Goal: Information Seeking & Learning: Learn about a topic

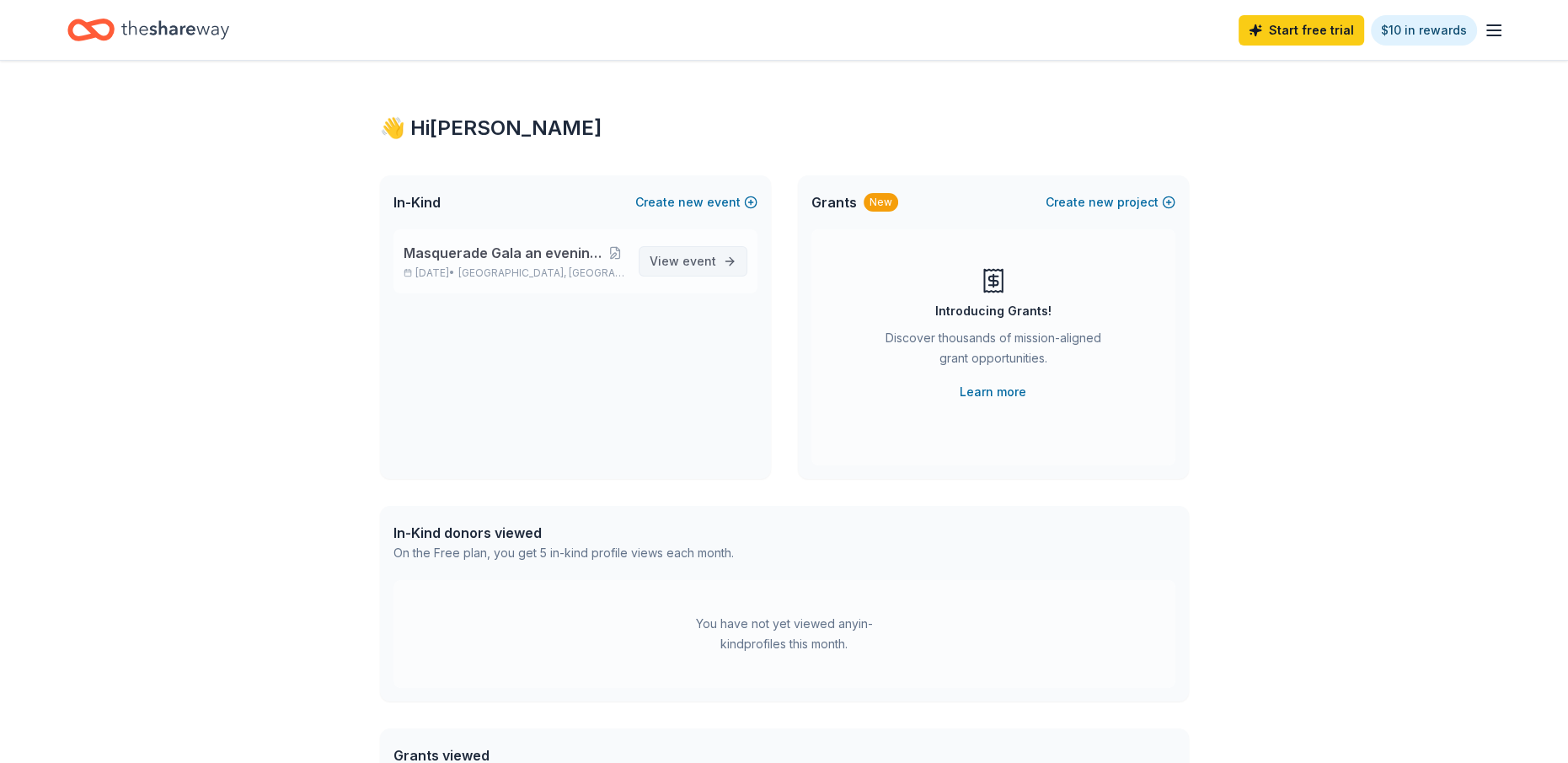
click at [695, 260] on span "event" at bounding box center [699, 261] width 34 height 14
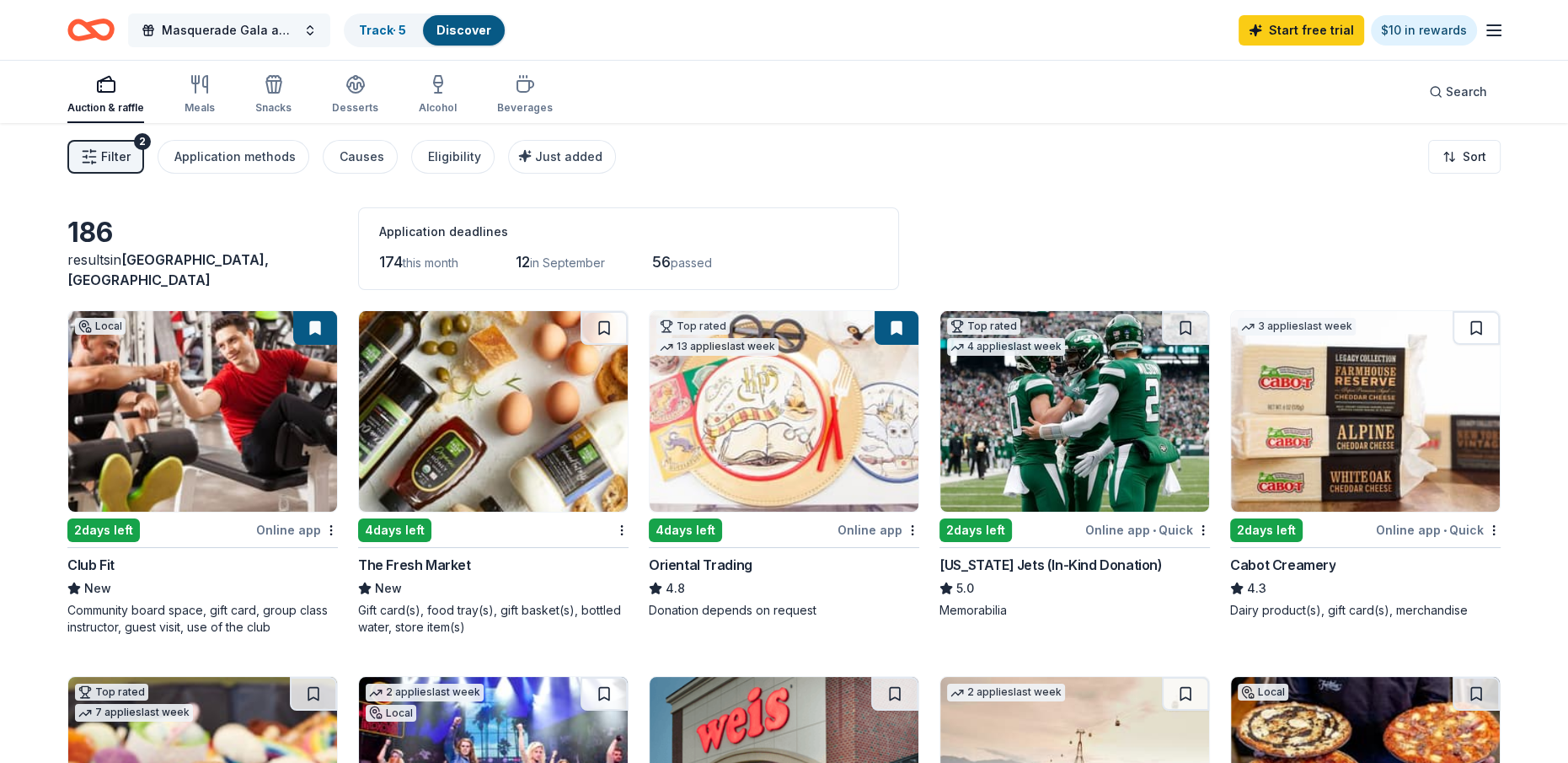
click at [306, 34] on button "Masquerade Gala an evening of mystery and impact" at bounding box center [229, 31] width 202 height 34
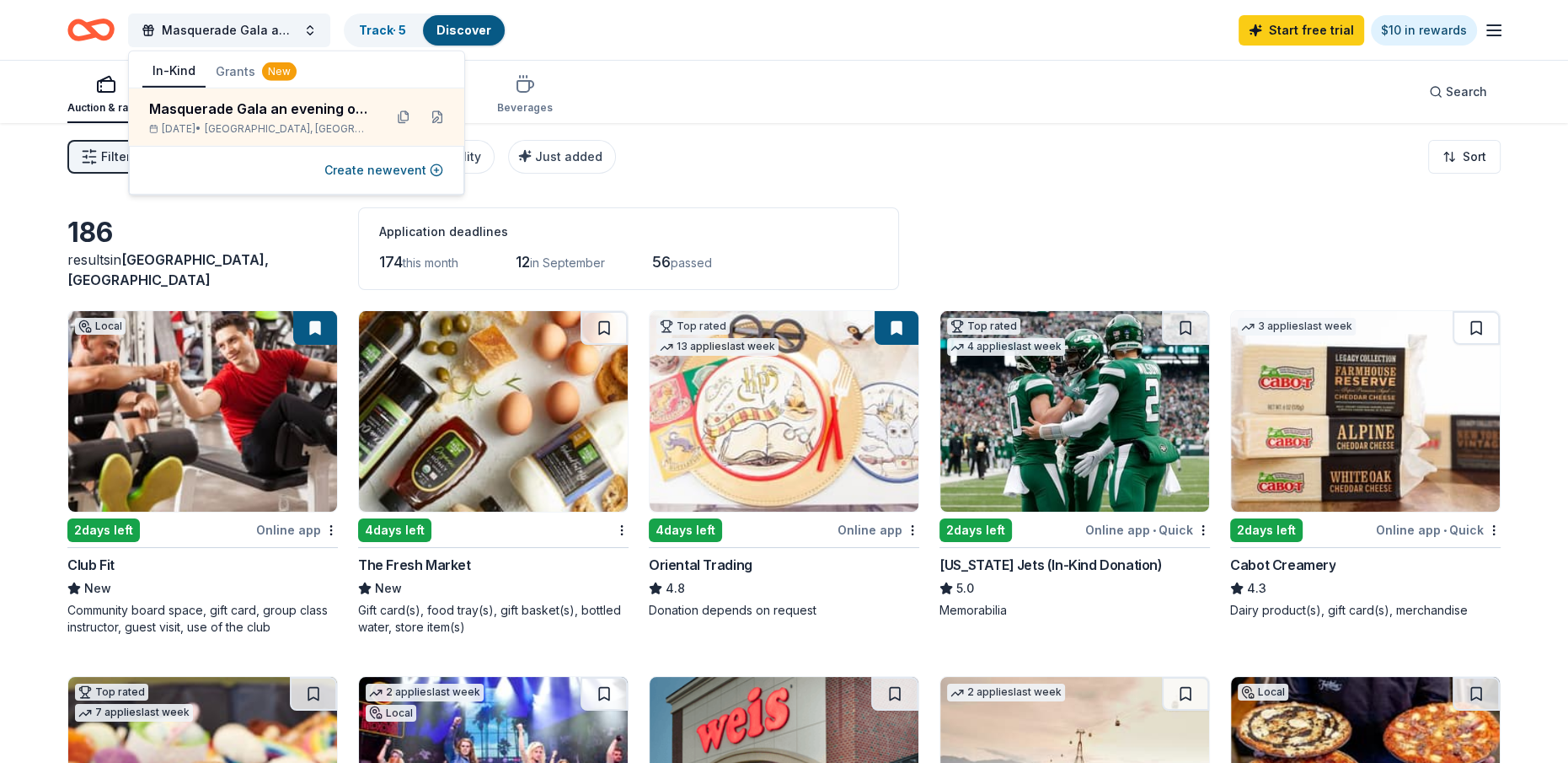
click at [230, 67] on button "Grants New" at bounding box center [256, 72] width 102 height 31
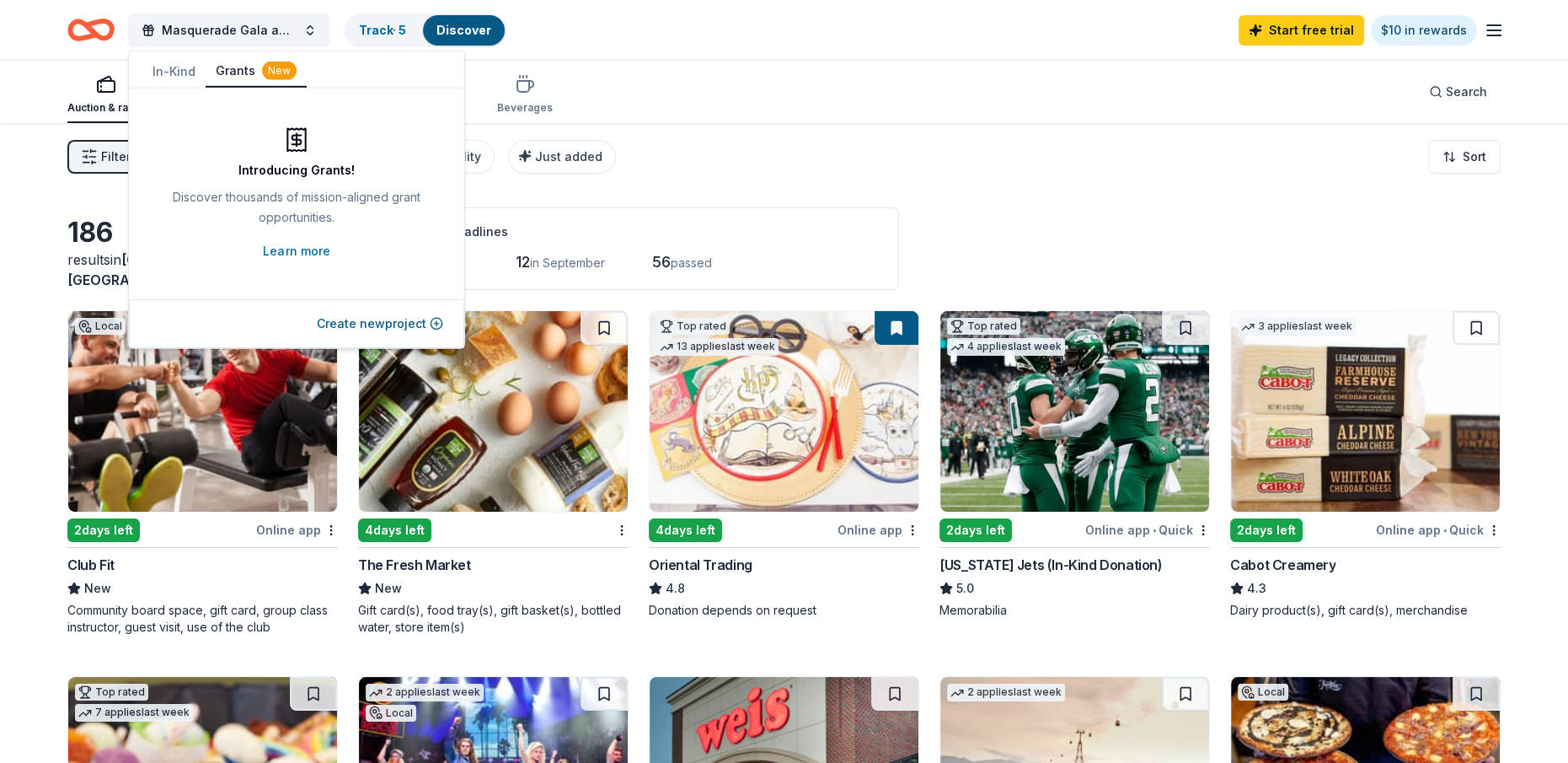
click at [165, 67] on button "In-Kind" at bounding box center [173, 72] width 63 height 31
click at [241, 64] on button "Grants New" at bounding box center [256, 72] width 102 height 32
click at [306, 252] on link "Learn more" at bounding box center [297, 251] width 66 height 21
click at [179, 68] on button "In-Kind" at bounding box center [173, 72] width 63 height 31
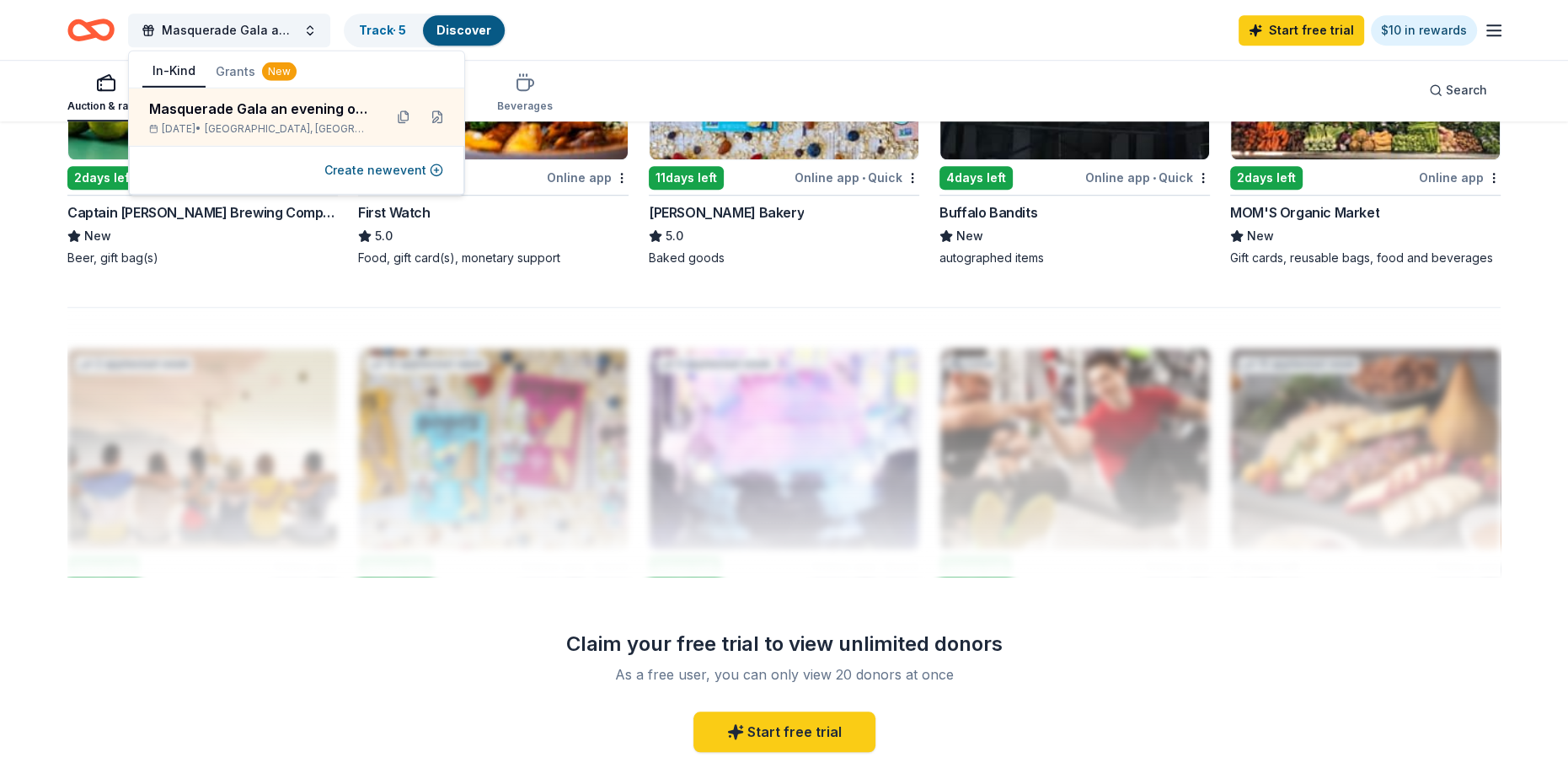
scroll to position [1652, 0]
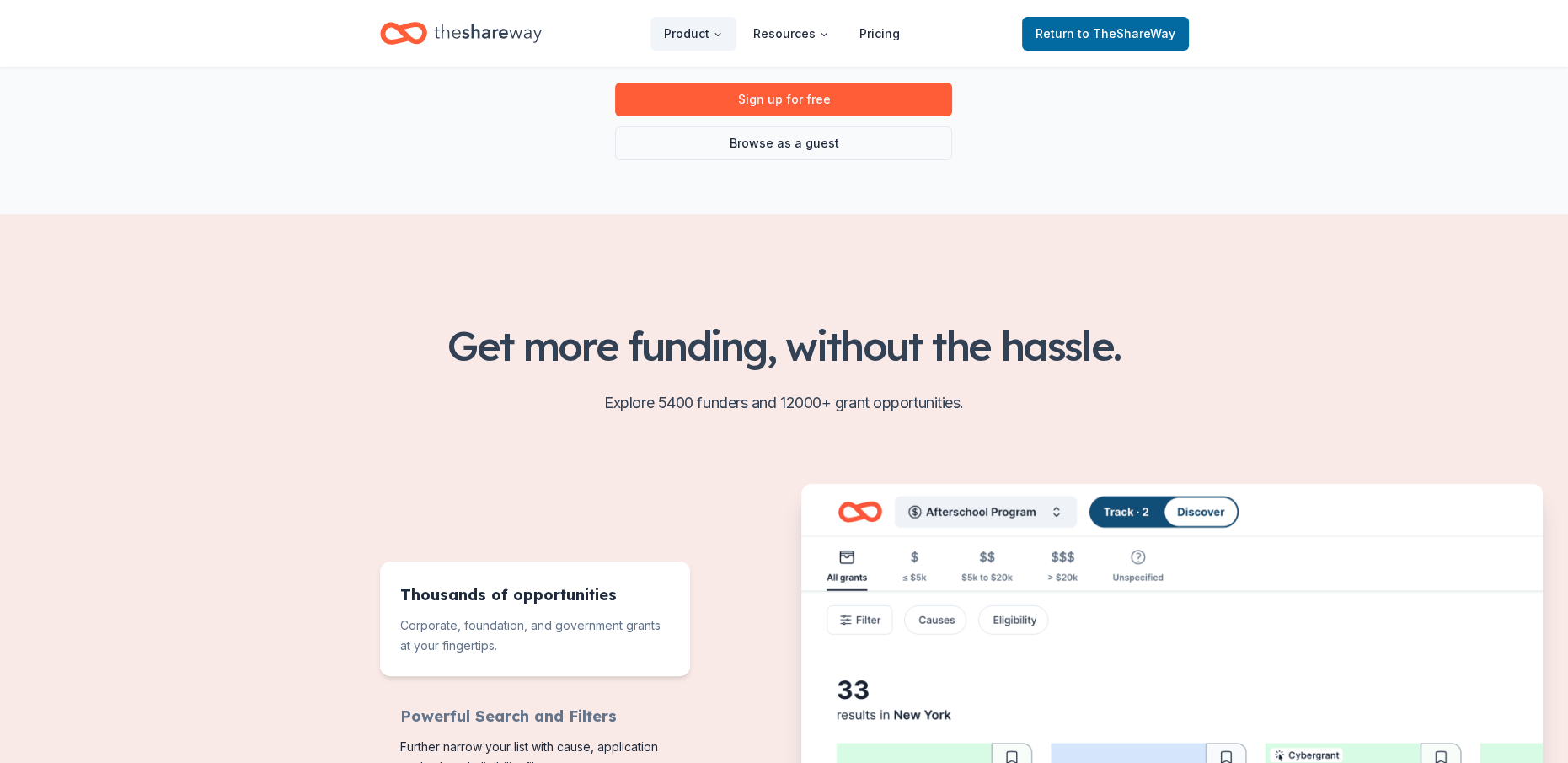
scroll to position [84, 0]
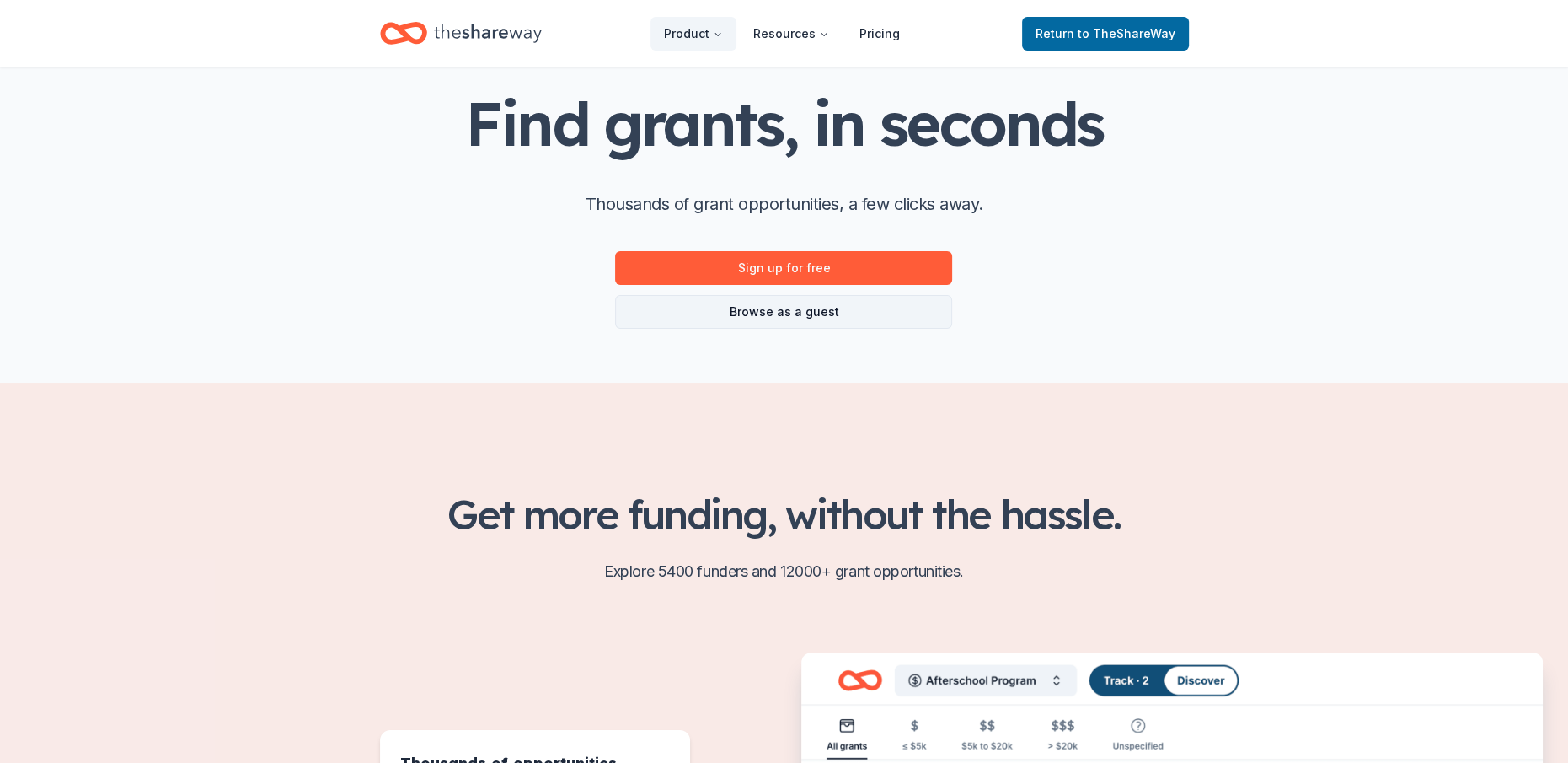
click at [797, 312] on link "Browse as a guest" at bounding box center [783, 312] width 337 height 34
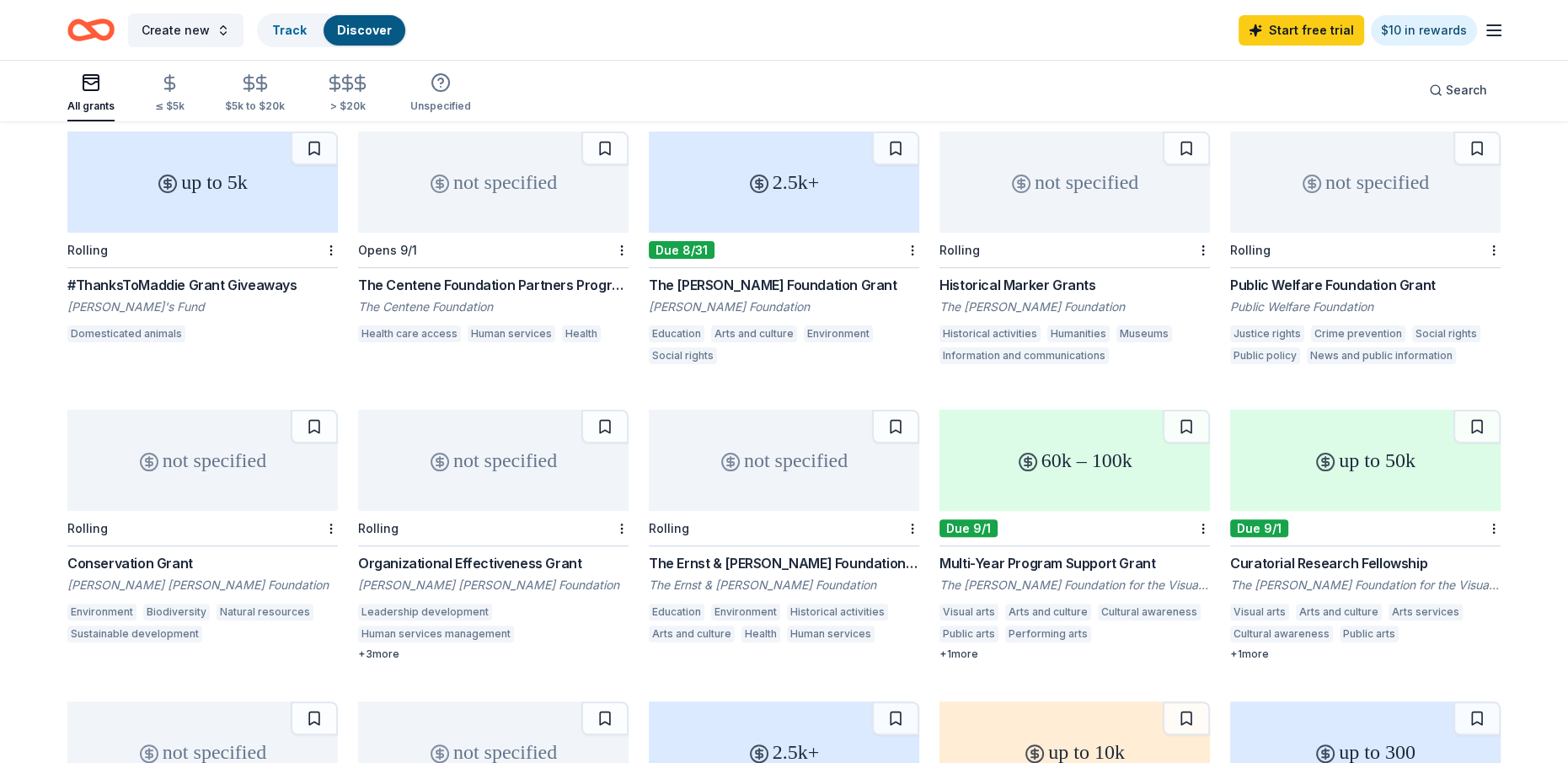
scroll to position [337, 0]
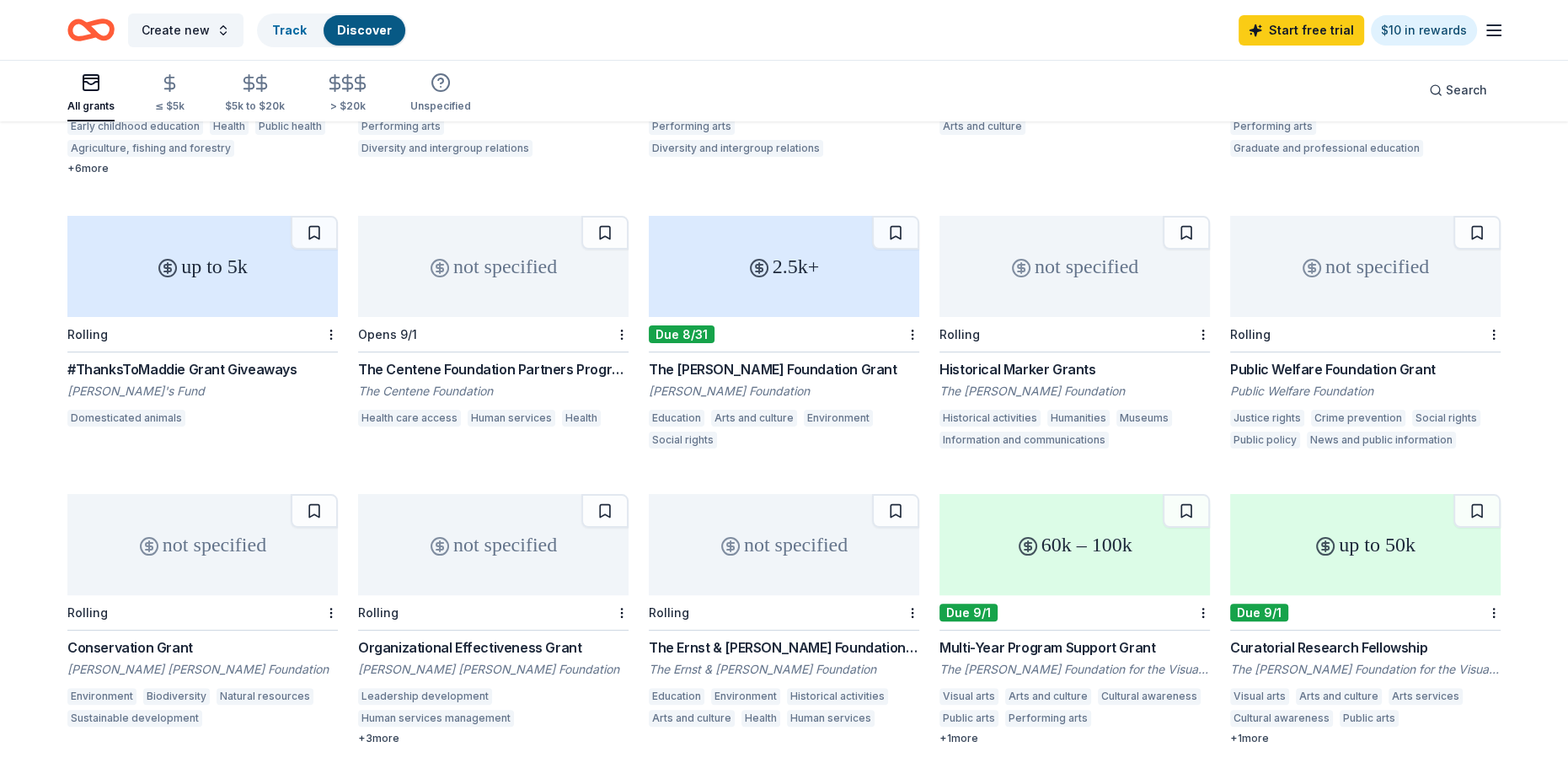
click at [447, 378] on div "The Centene Foundation Partners Program" at bounding box center [492, 368] width 270 height 21
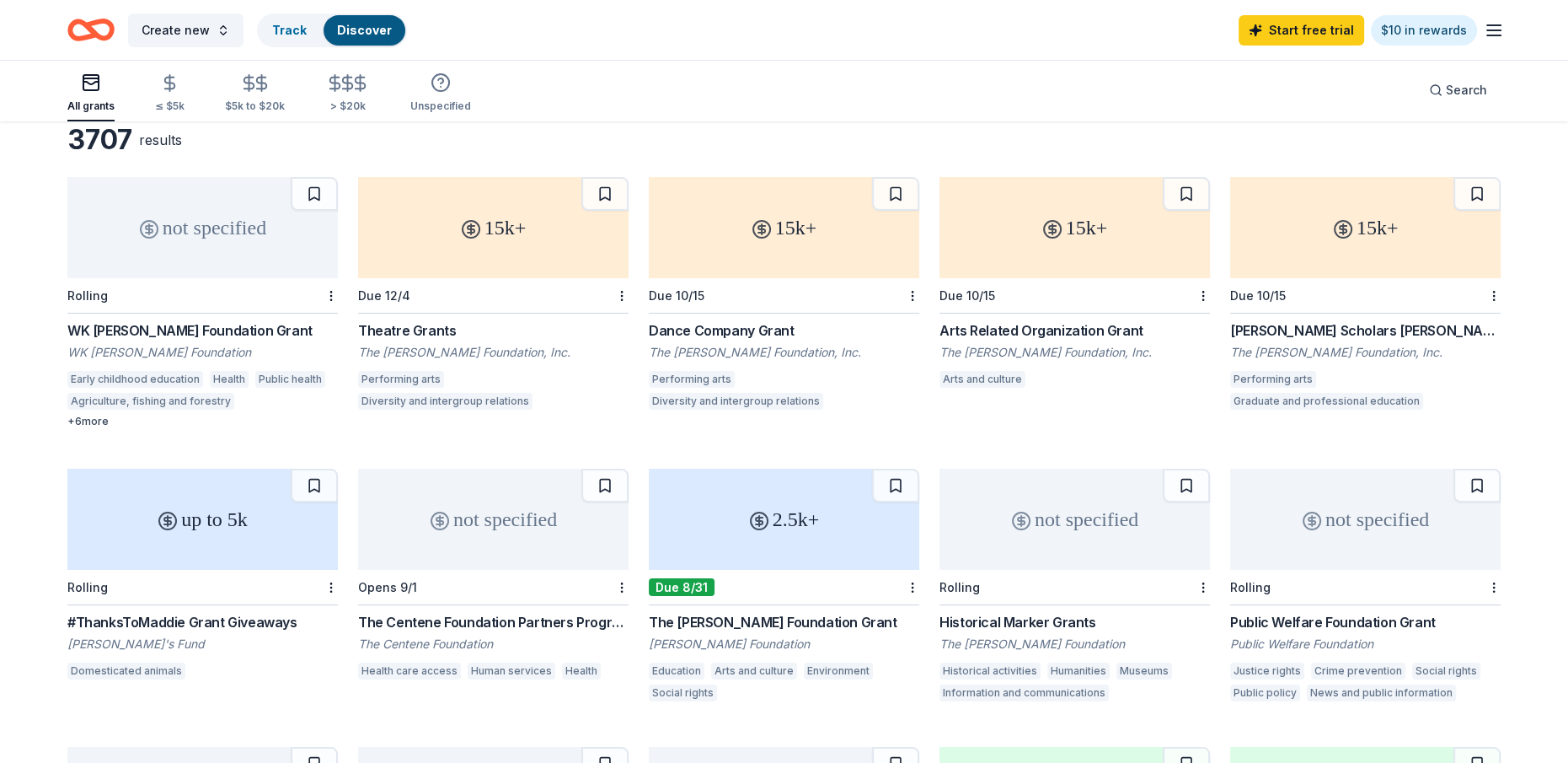
scroll to position [0, 0]
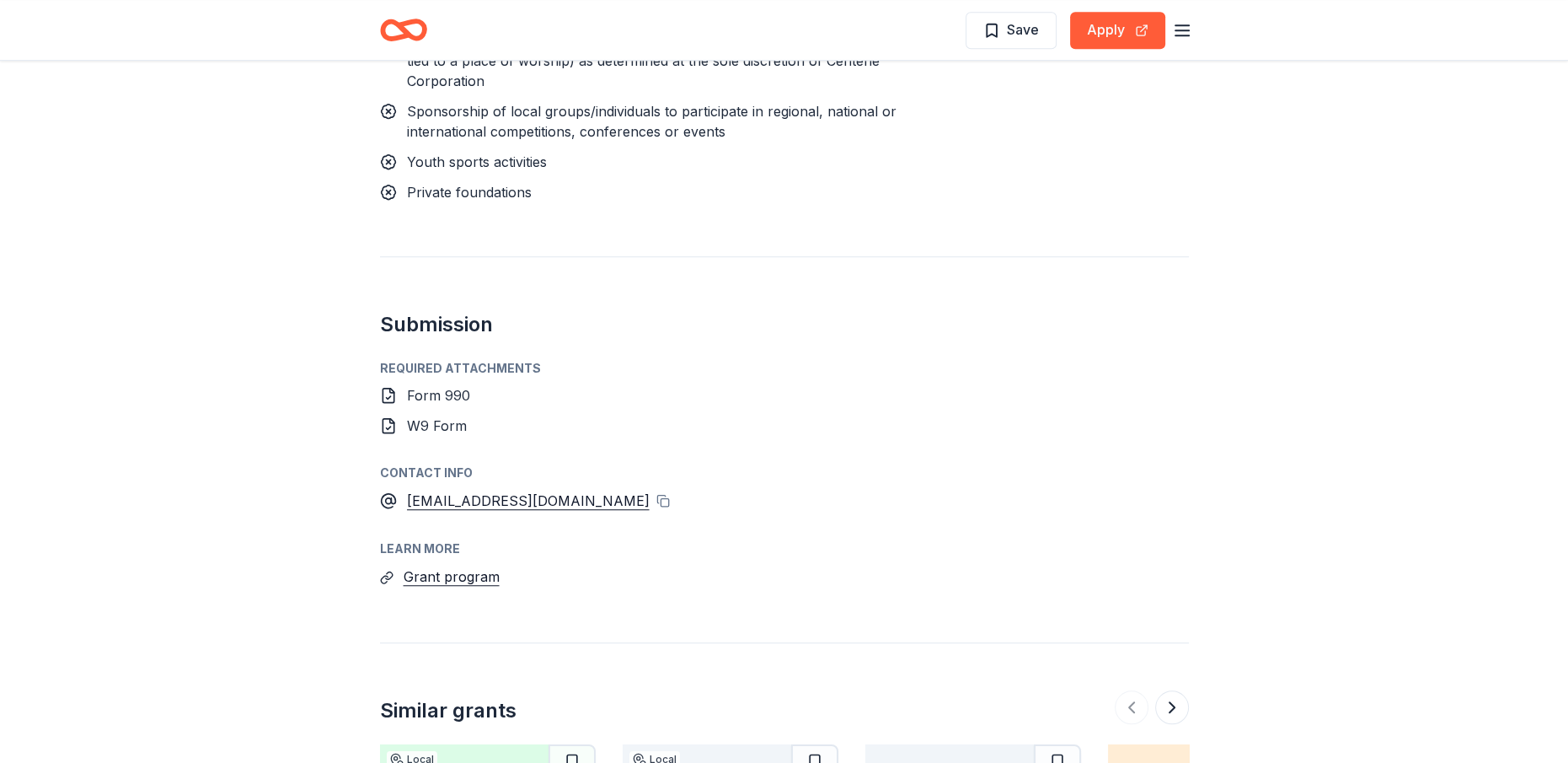
scroll to position [1433, 0]
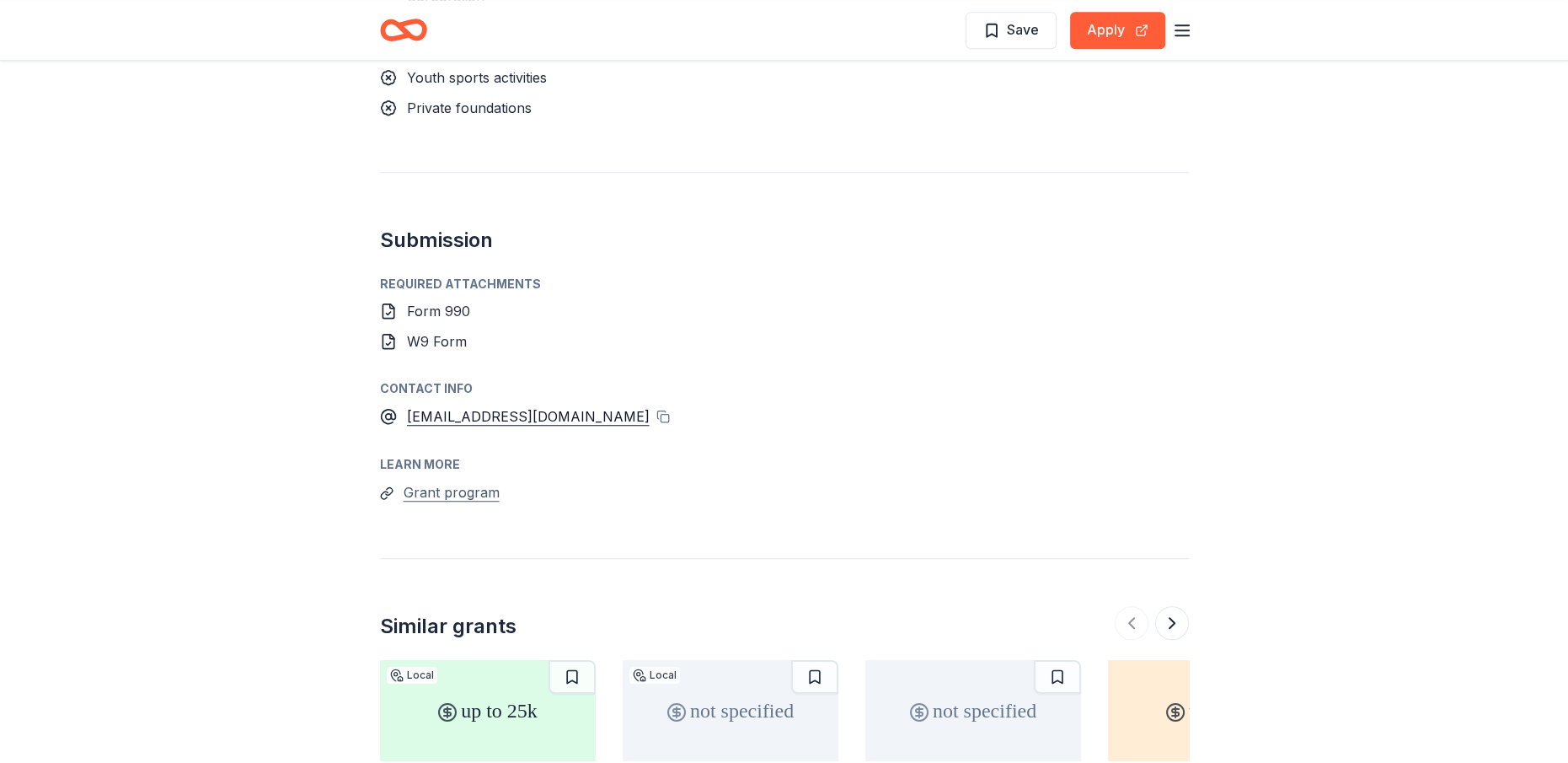
click at [447, 481] on button "Grant program" at bounding box center [451, 492] width 96 height 22
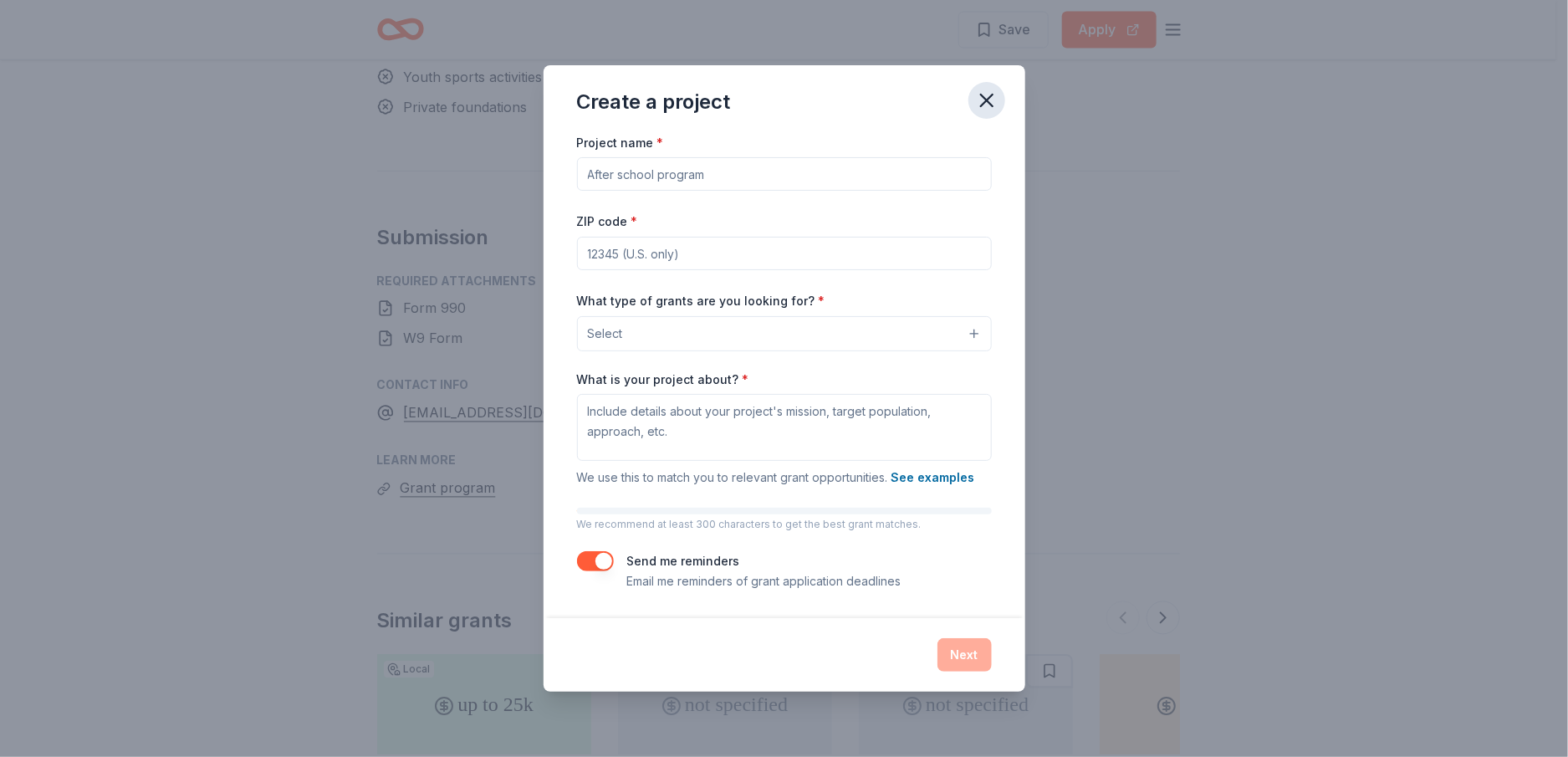
click at [993, 95] on icon "button" at bounding box center [986, 100] width 12 height 12
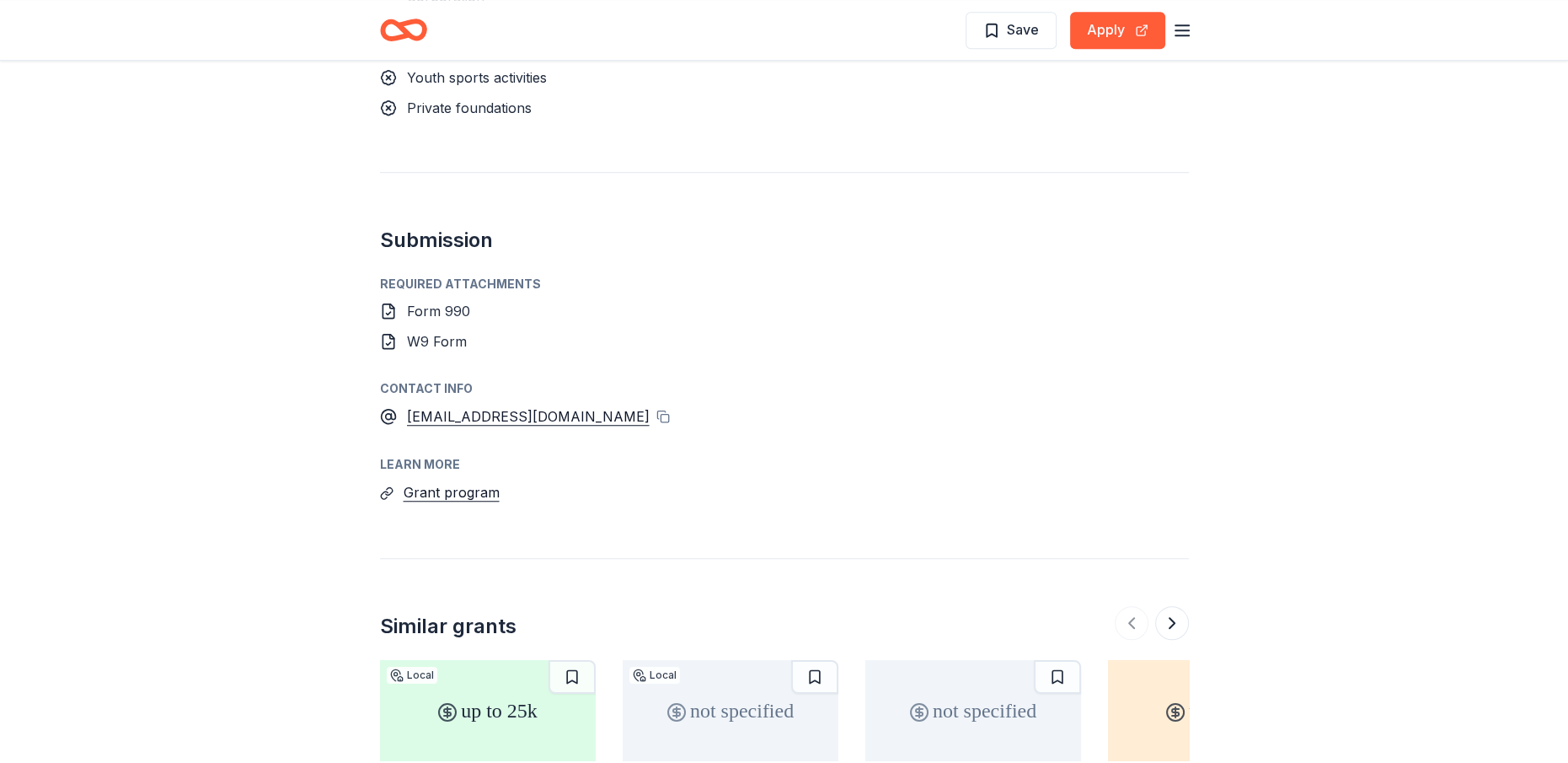
scroll to position [1601, 0]
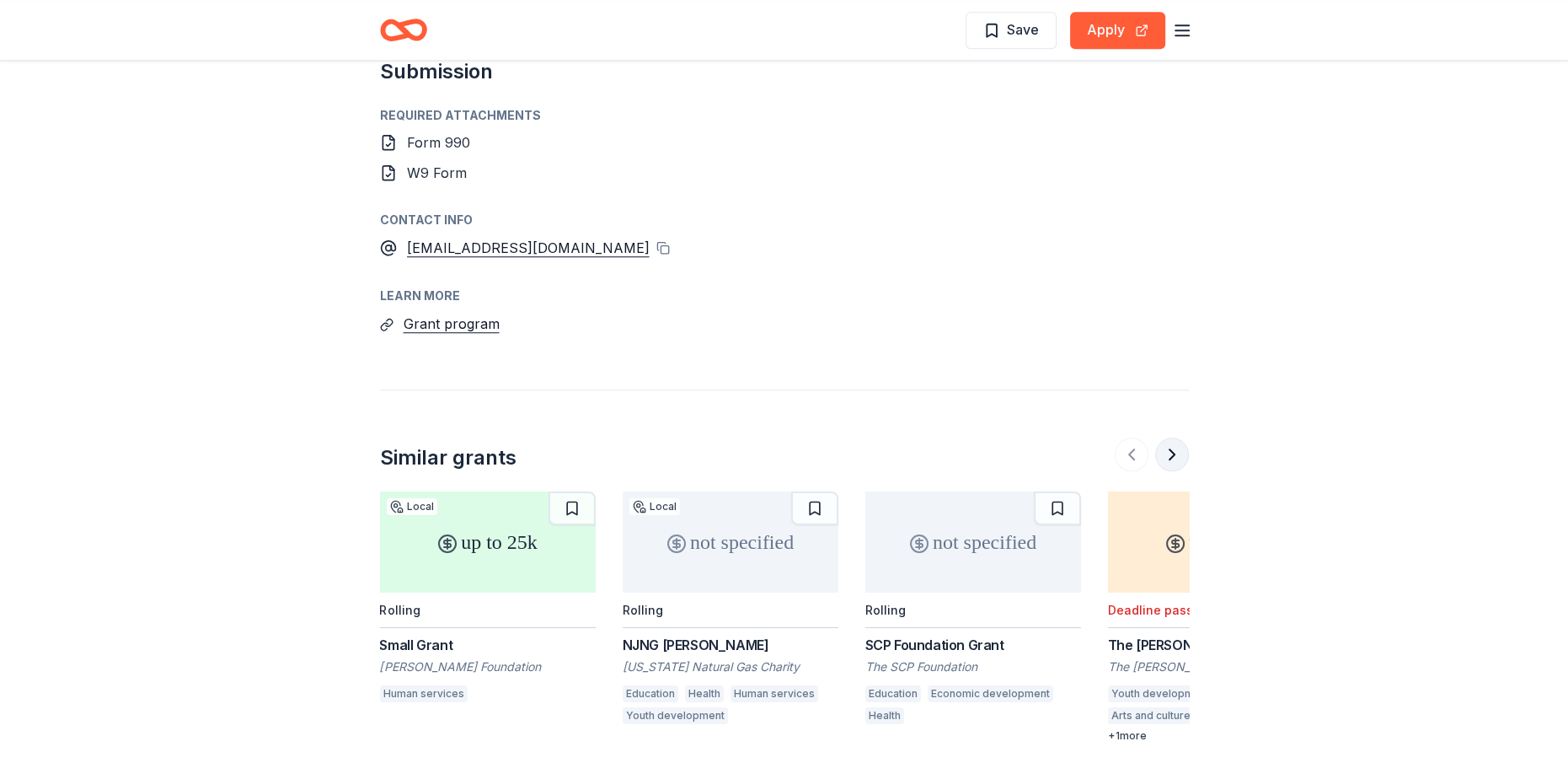
click at [1171, 438] on button at bounding box center [1172, 455] width 34 height 34
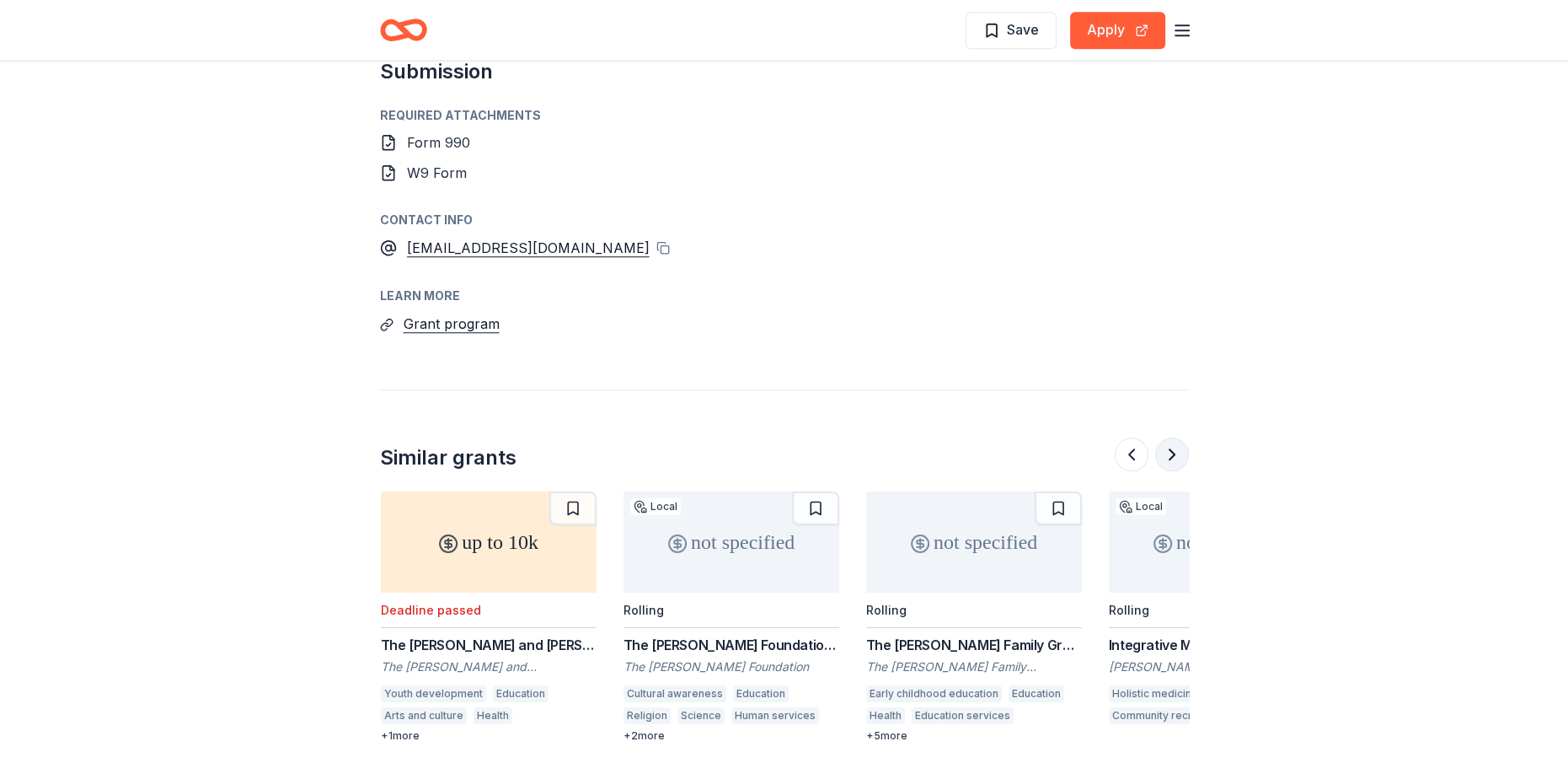
click at [1171, 438] on button at bounding box center [1172, 455] width 34 height 34
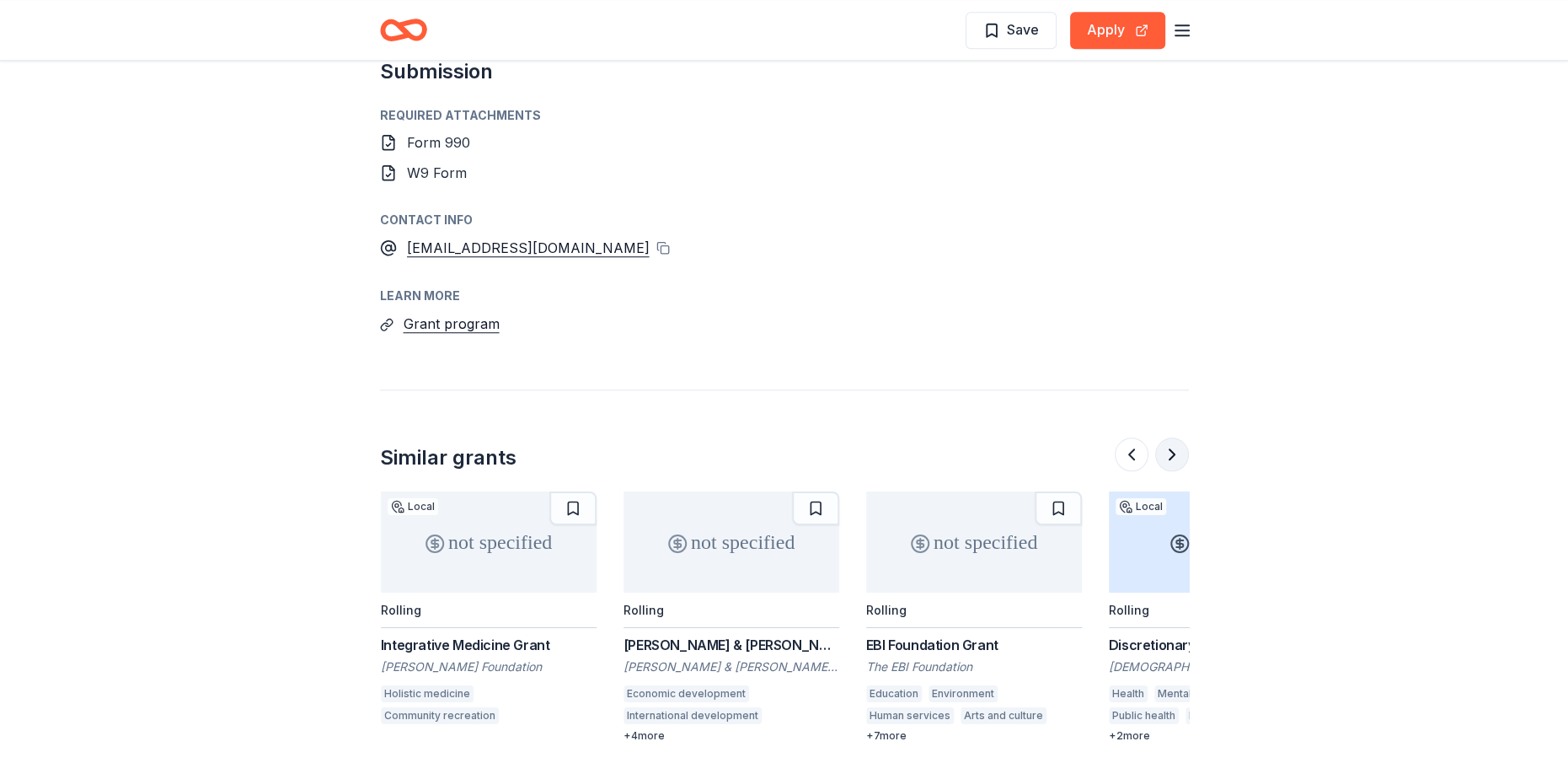
click at [1171, 438] on button at bounding box center [1172, 455] width 34 height 34
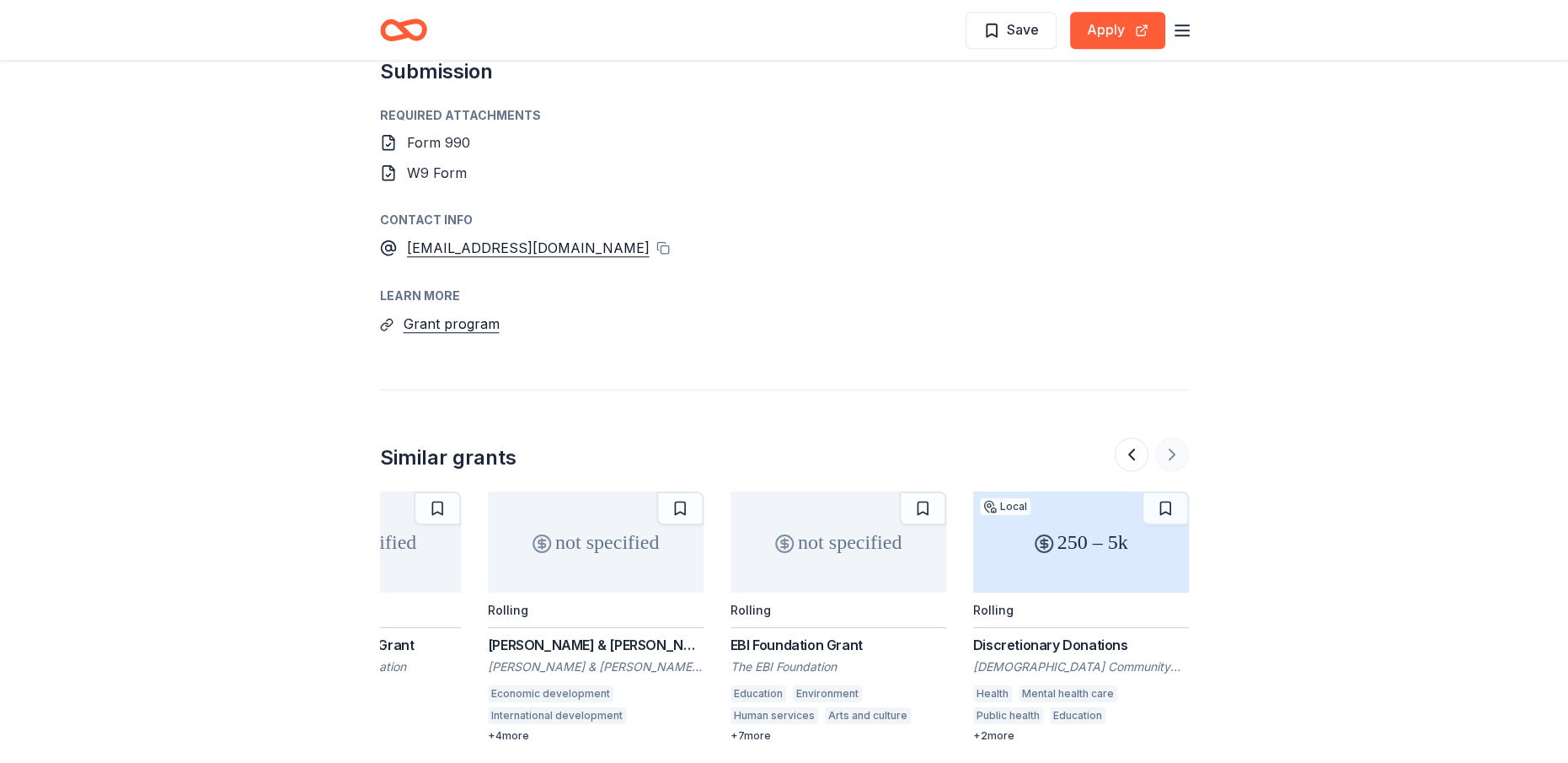
click at [1171, 438] on div at bounding box center [1151, 455] width 75 height 34
click at [1073, 533] on div "250 – 5k" at bounding box center [1081, 542] width 216 height 102
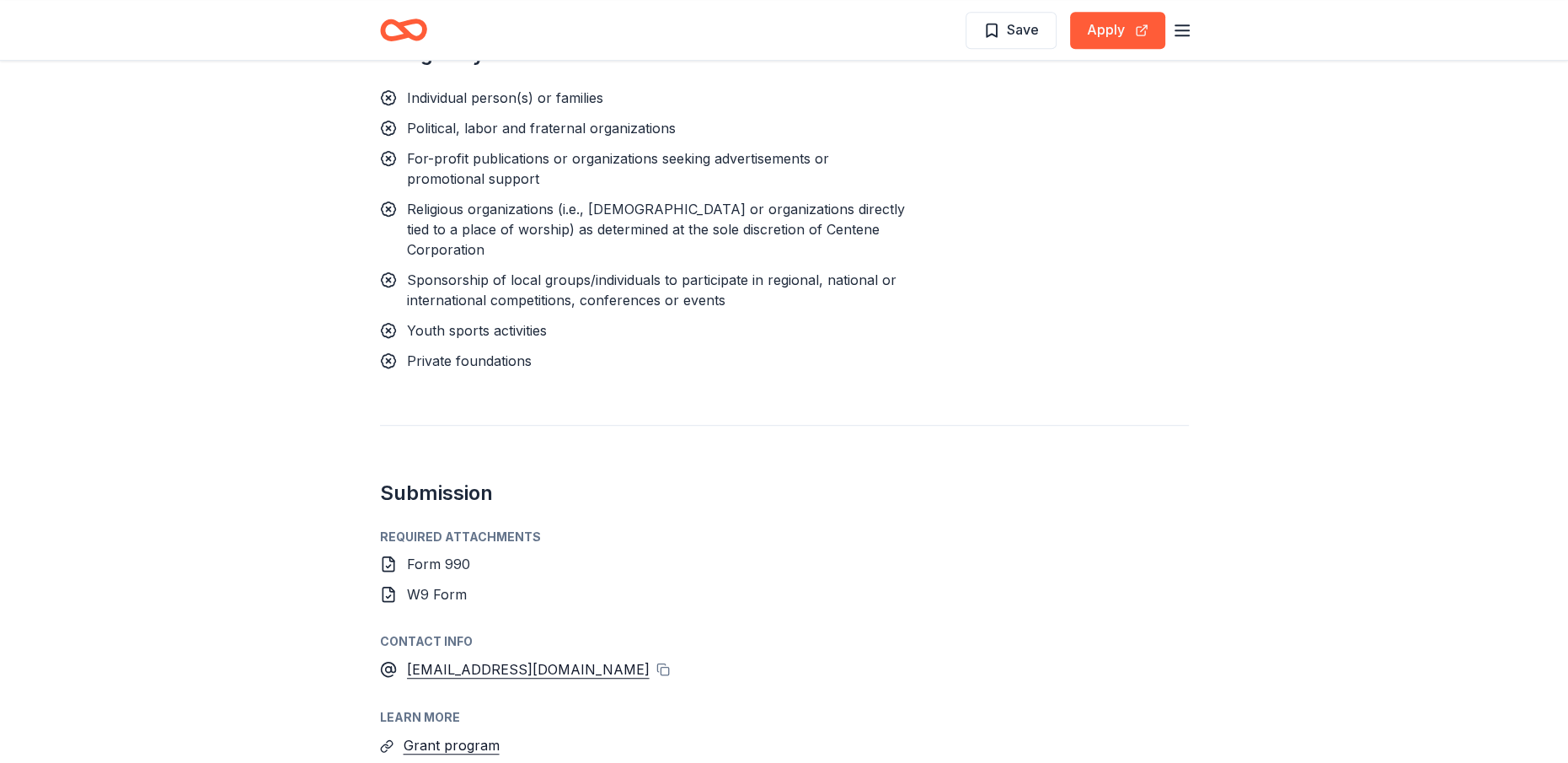
scroll to position [1096, 0]
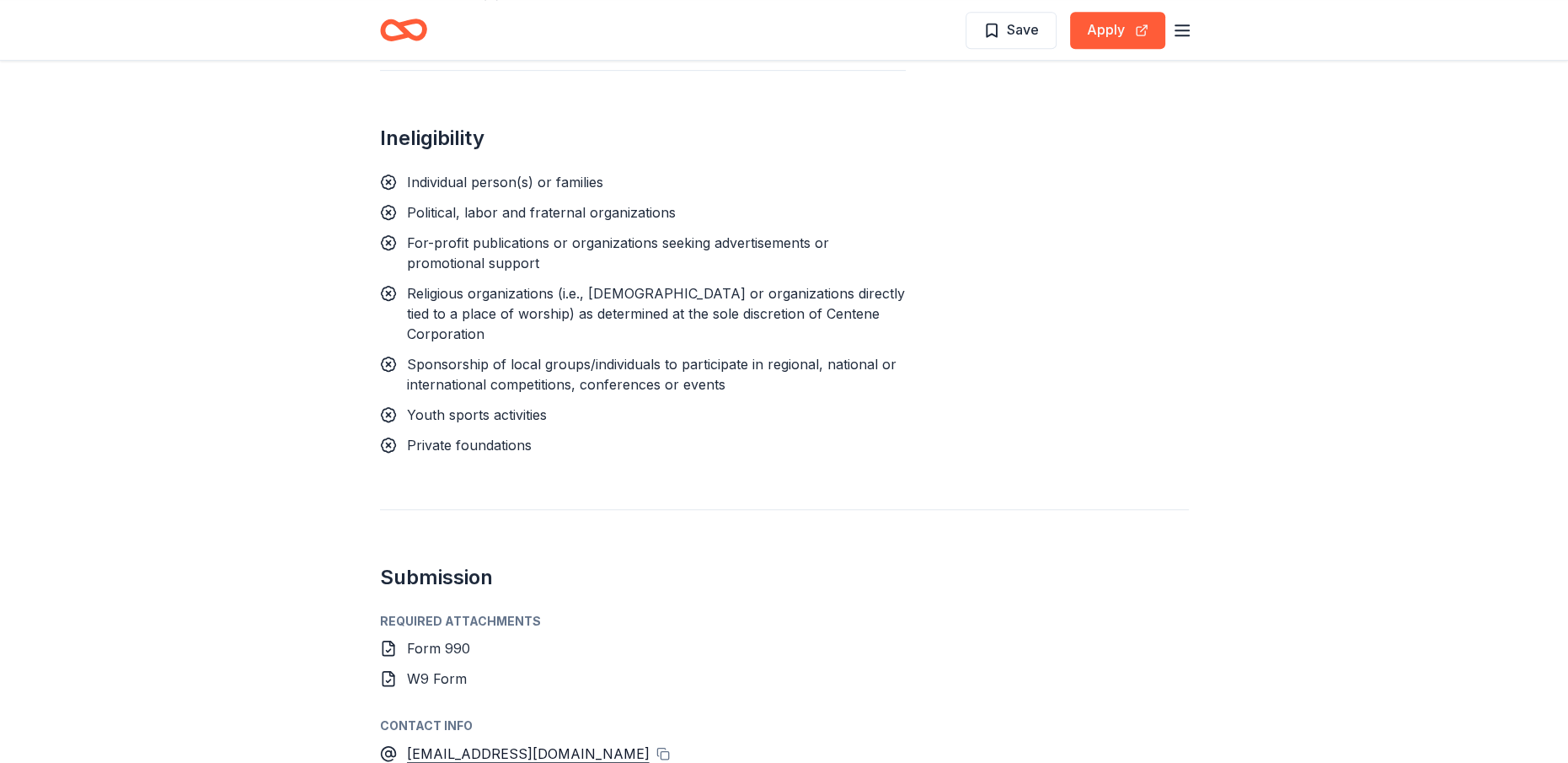
drag, startPoint x: 668, startPoint y: 386, endPoint x: 573, endPoint y: 485, distance: 137.2
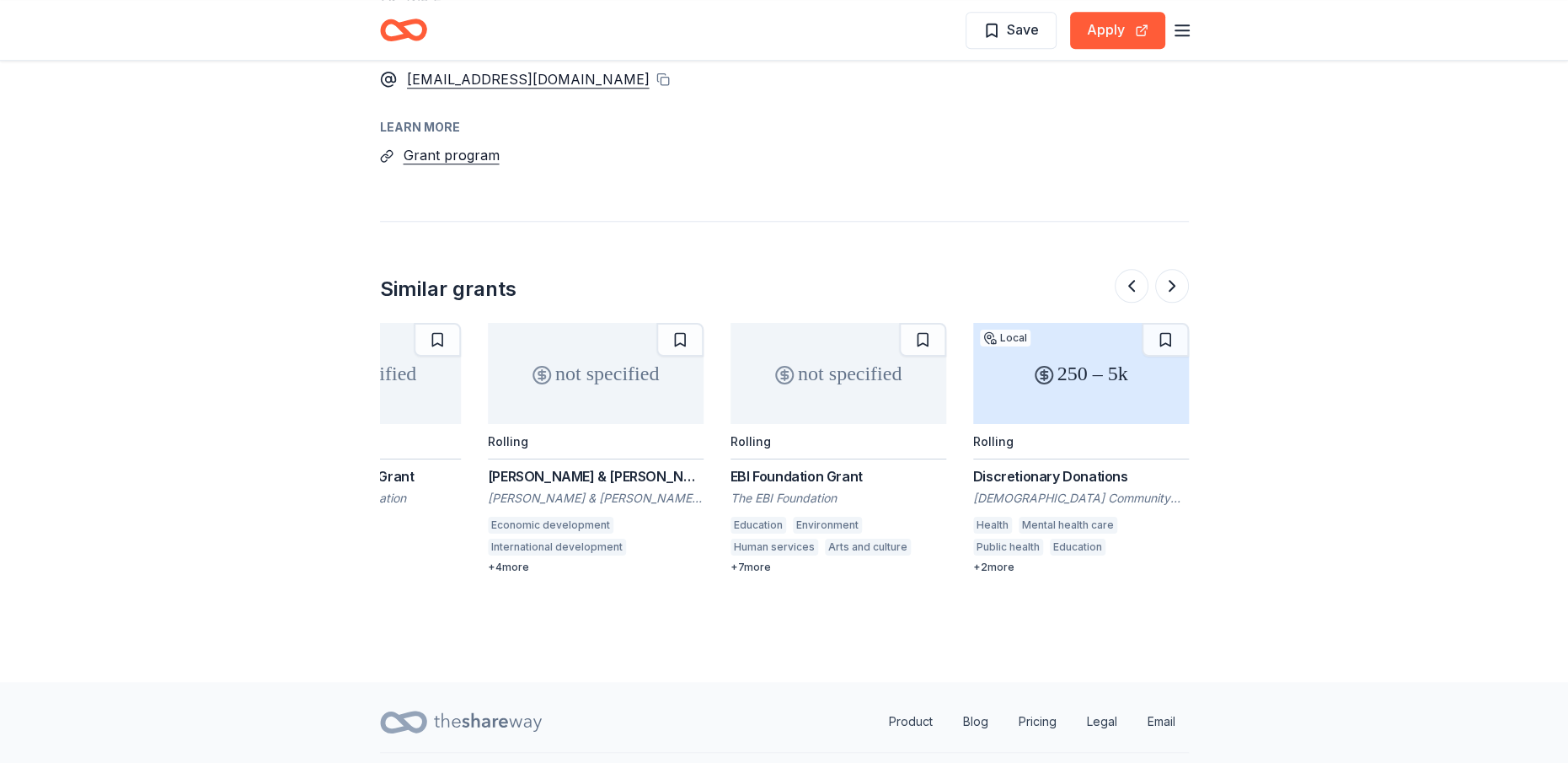
scroll to position [1517, 0]
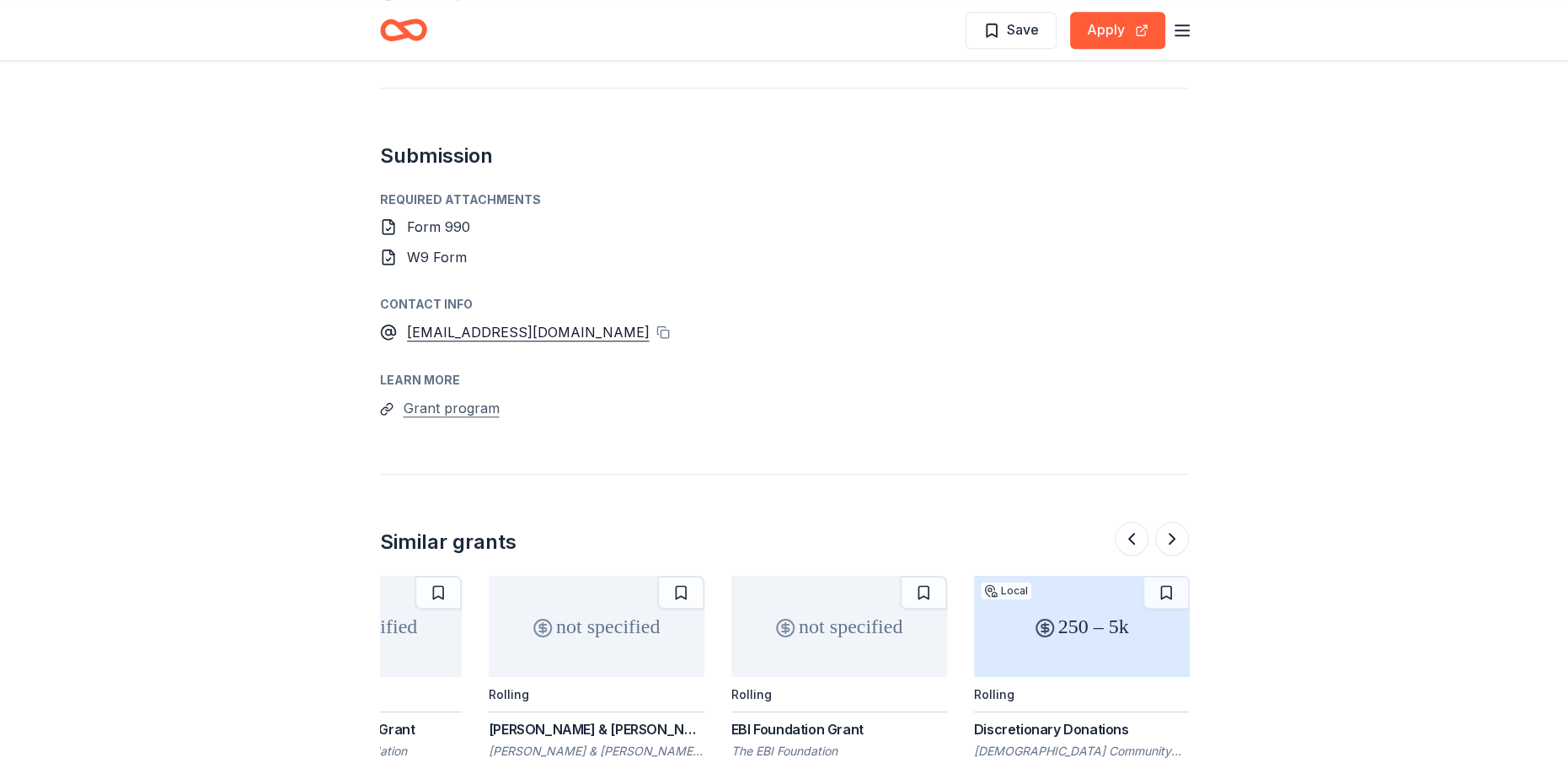
click at [473, 397] on button "Grant program" at bounding box center [451, 408] width 96 height 22
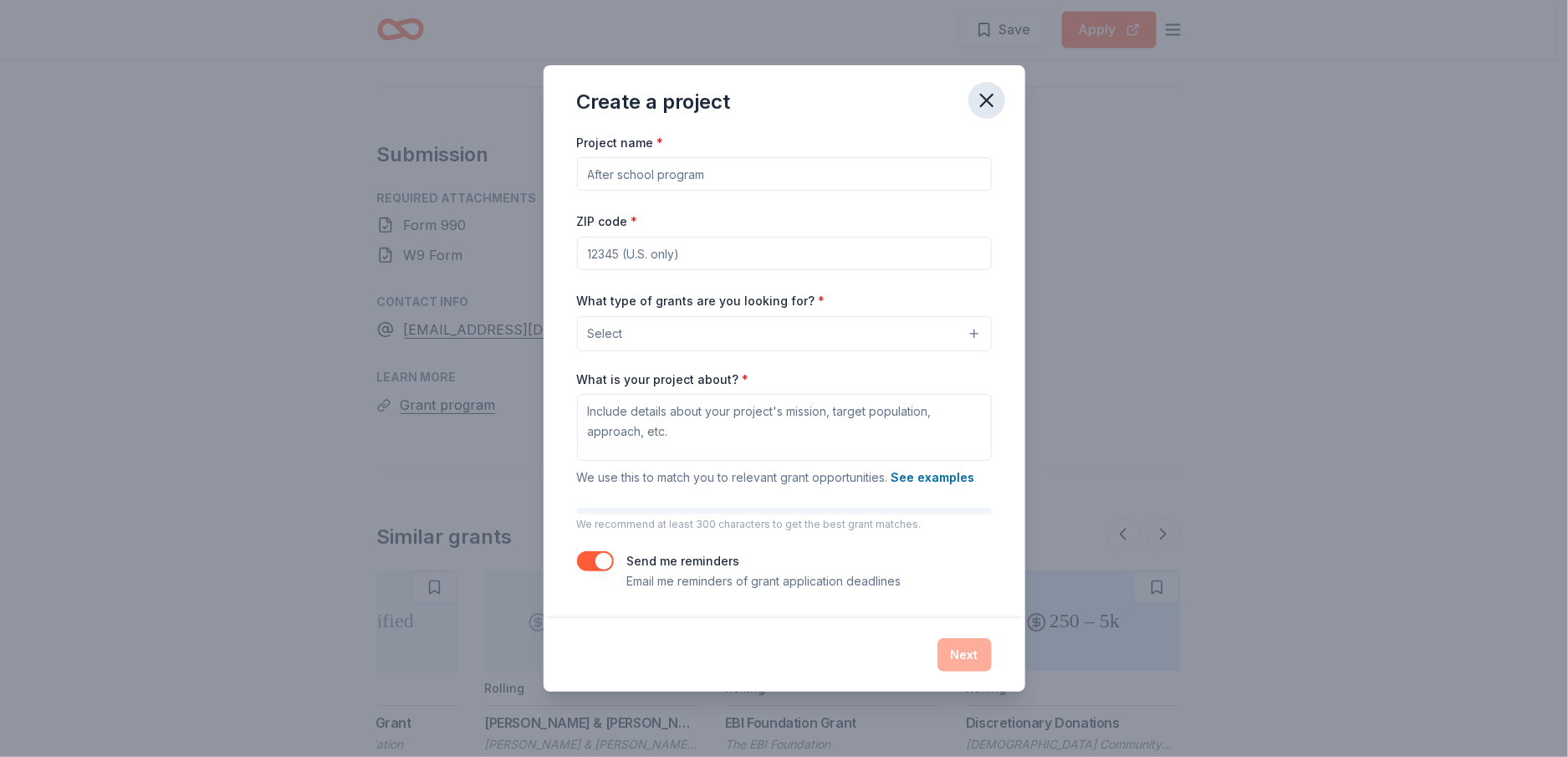
click at [984, 103] on icon "button" at bounding box center [986, 100] width 23 height 23
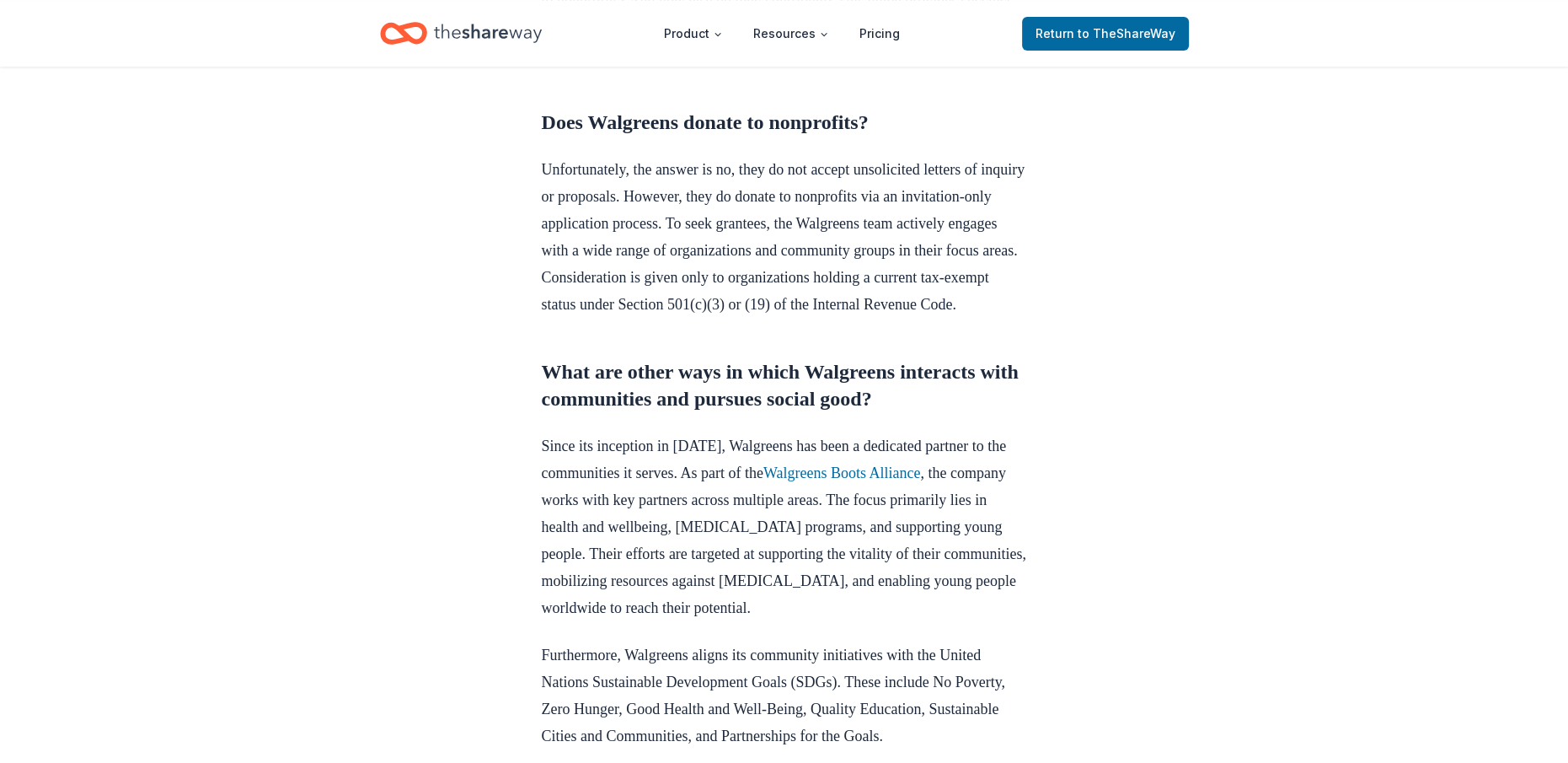
scroll to position [759, 0]
